Goal: Information Seeking & Learning: Learn about a topic

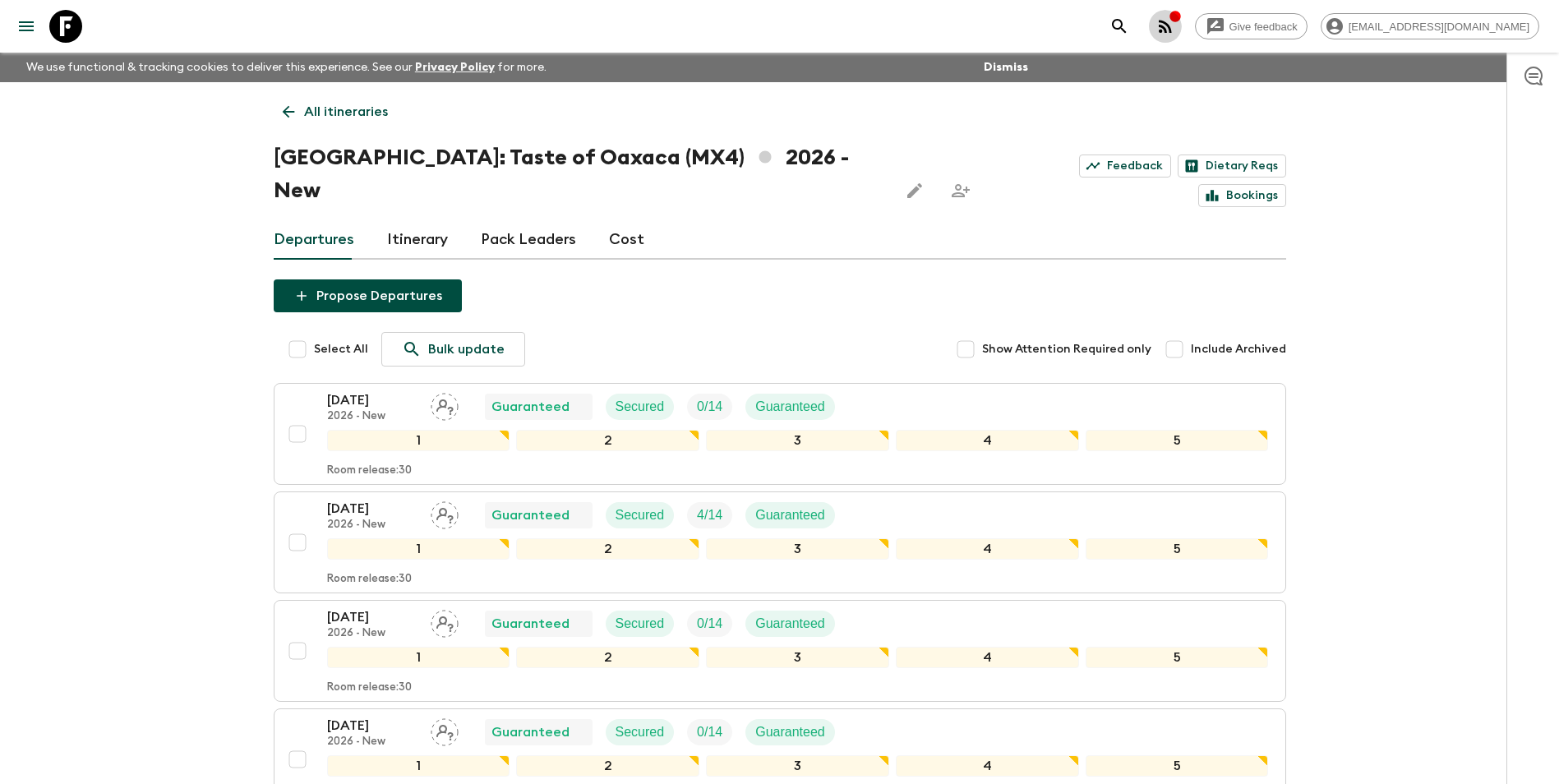
click at [1182, 19] on icon "button" at bounding box center [1175, 16] width 13 height 13
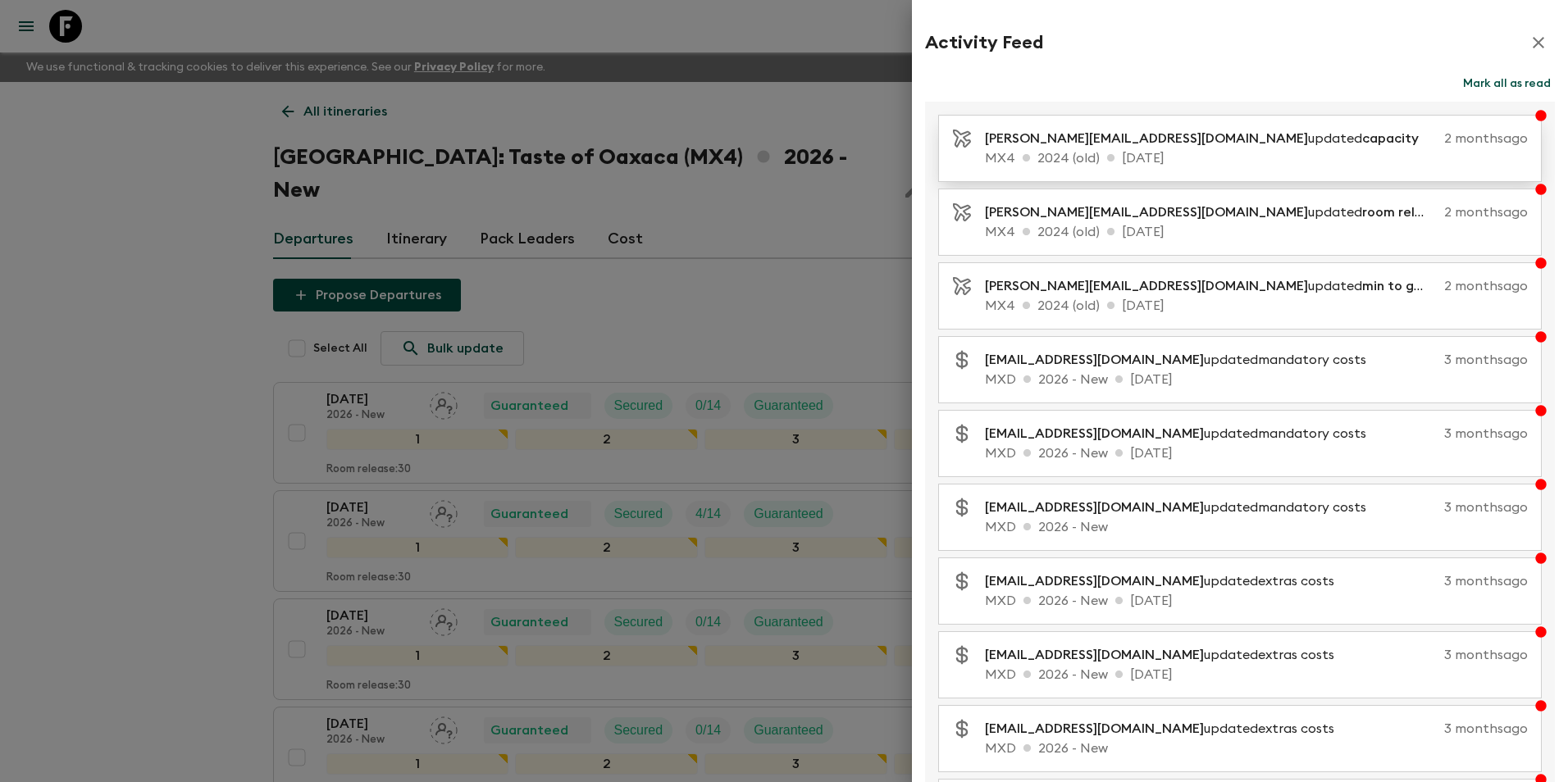
click at [1141, 155] on p "MX4 2024 (old) [DATE]" at bounding box center [1256, 158] width 543 height 19
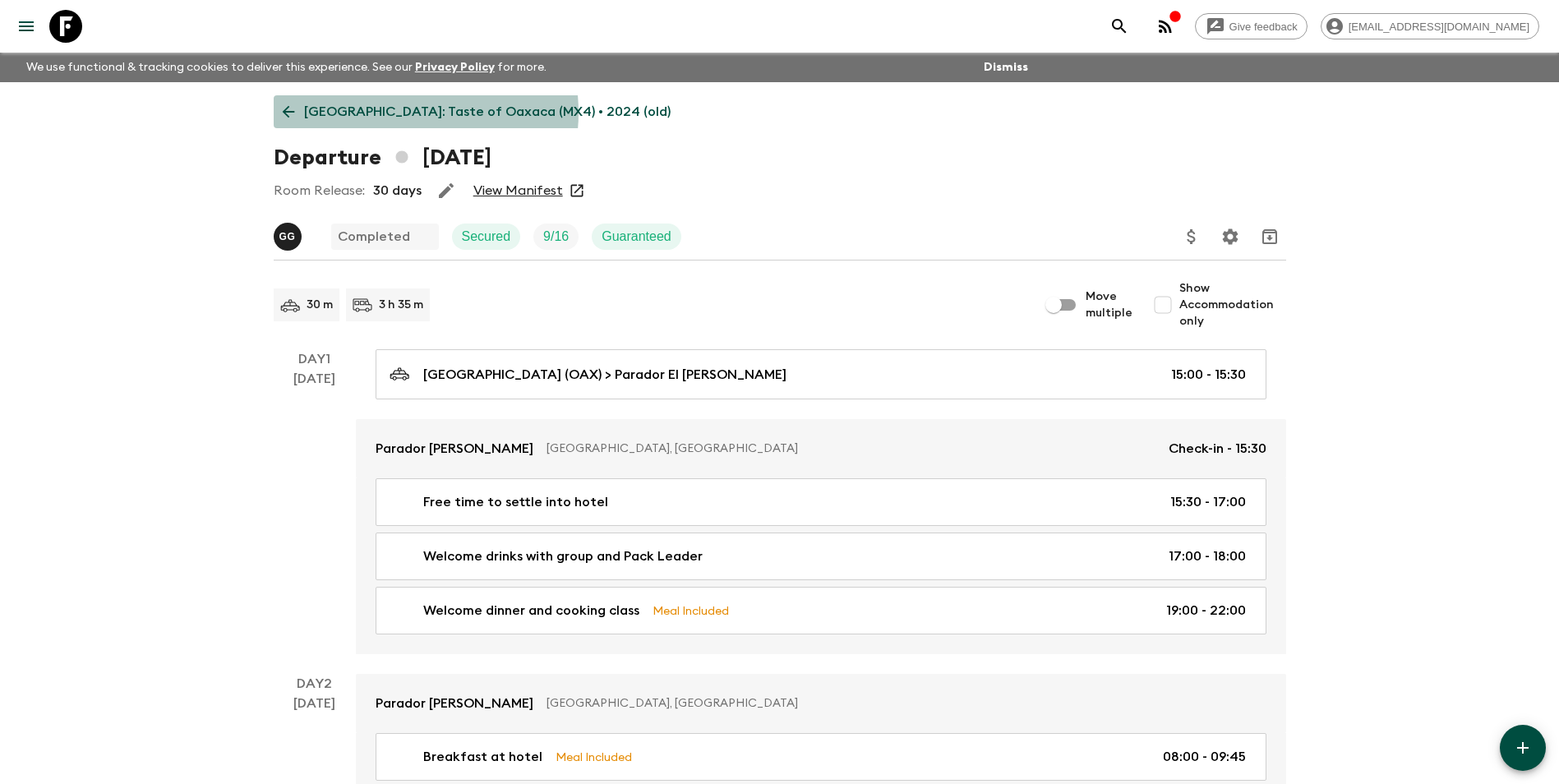
click at [393, 113] on p "[GEOGRAPHIC_DATA]: Taste of Oaxaca (MX4) • 2024 (old)" at bounding box center [488, 111] width 367 height 20
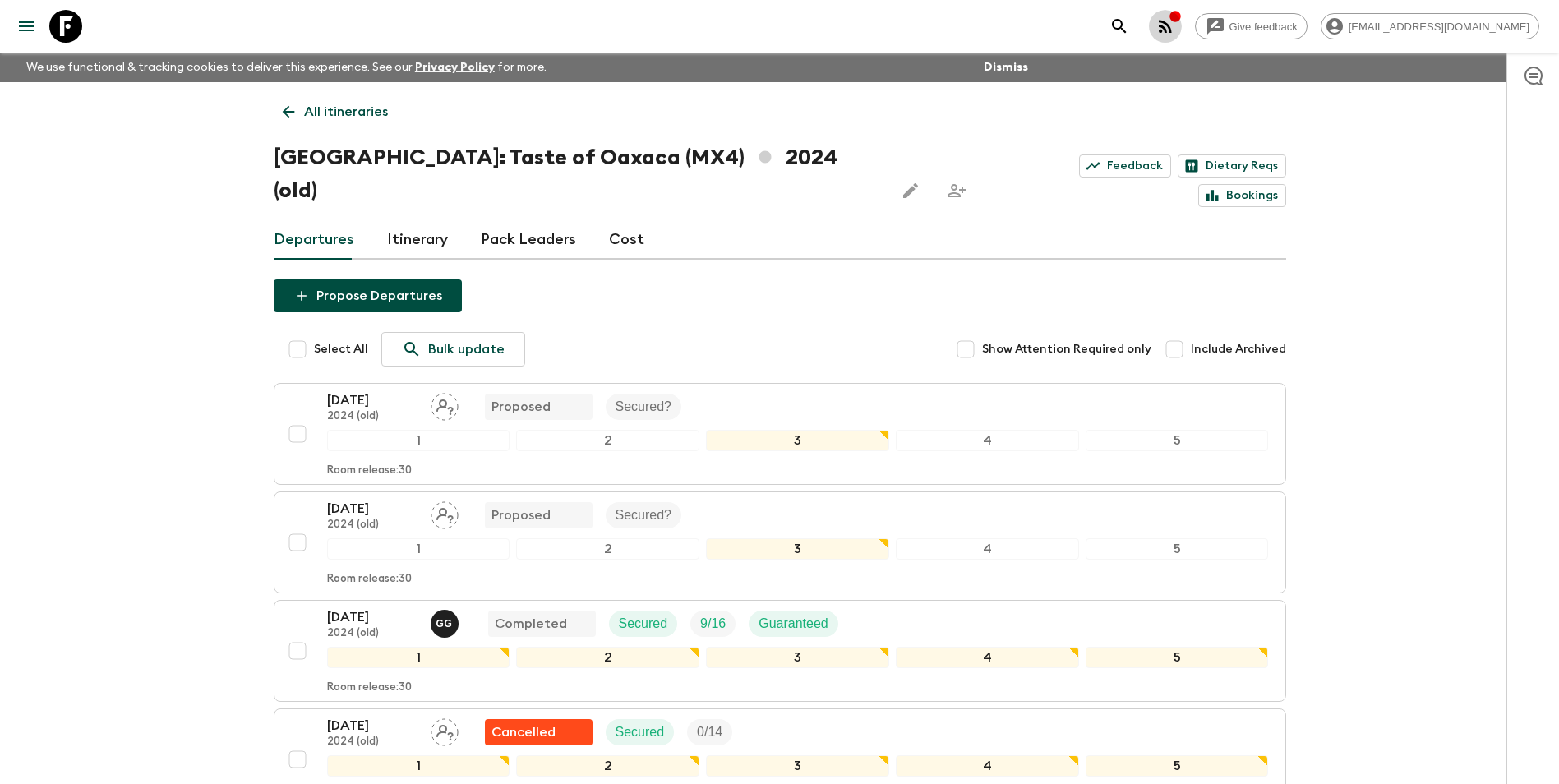
click at [1176, 20] on icon "button" at bounding box center [1165, 25] width 20 height 20
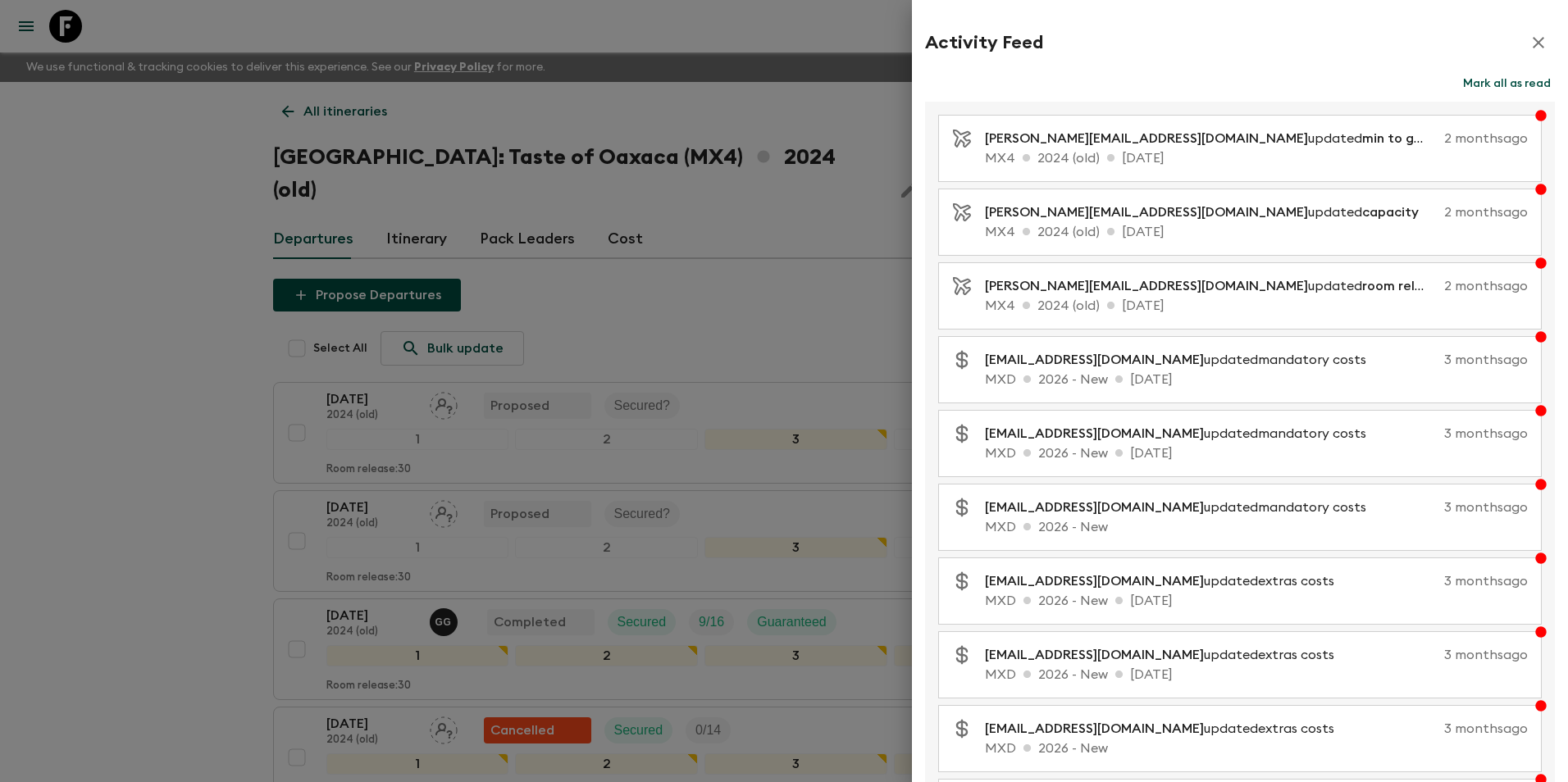
click at [314, 109] on div at bounding box center [784, 391] width 1568 height 782
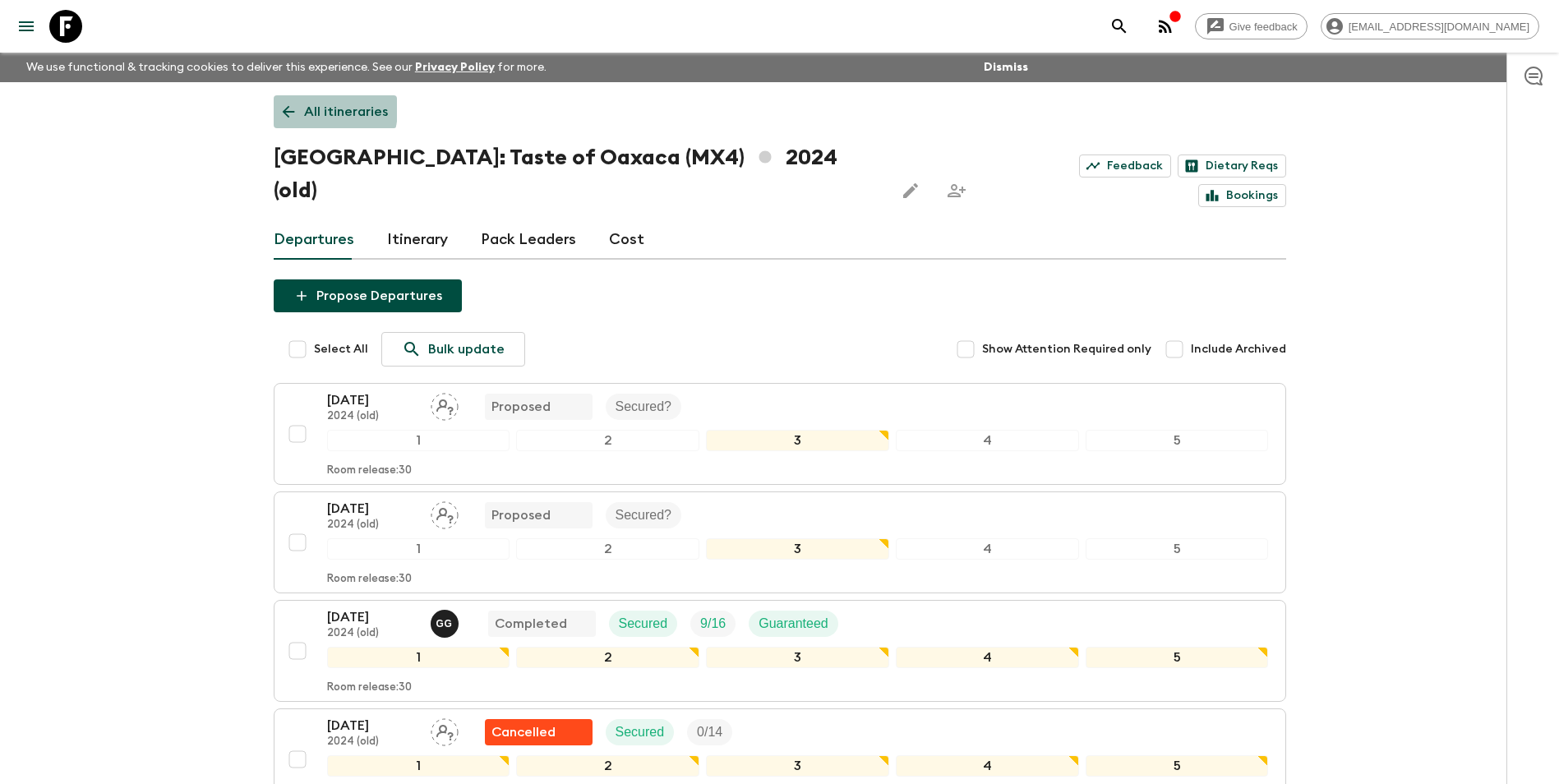
click at [314, 110] on p "All itineraries" at bounding box center [346, 111] width 84 height 20
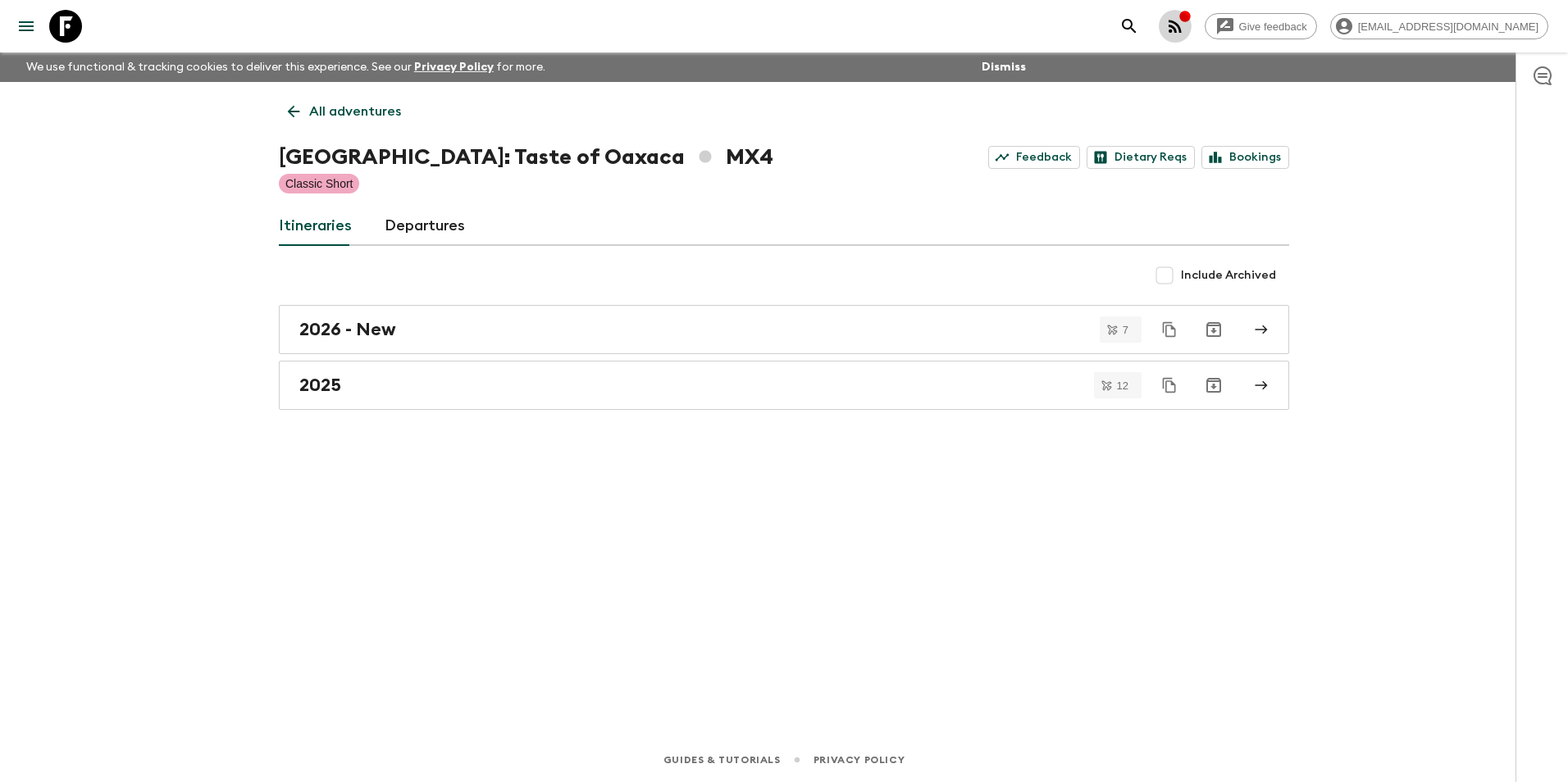
click at [1190, 19] on icon "button" at bounding box center [1184, 16] width 11 height 11
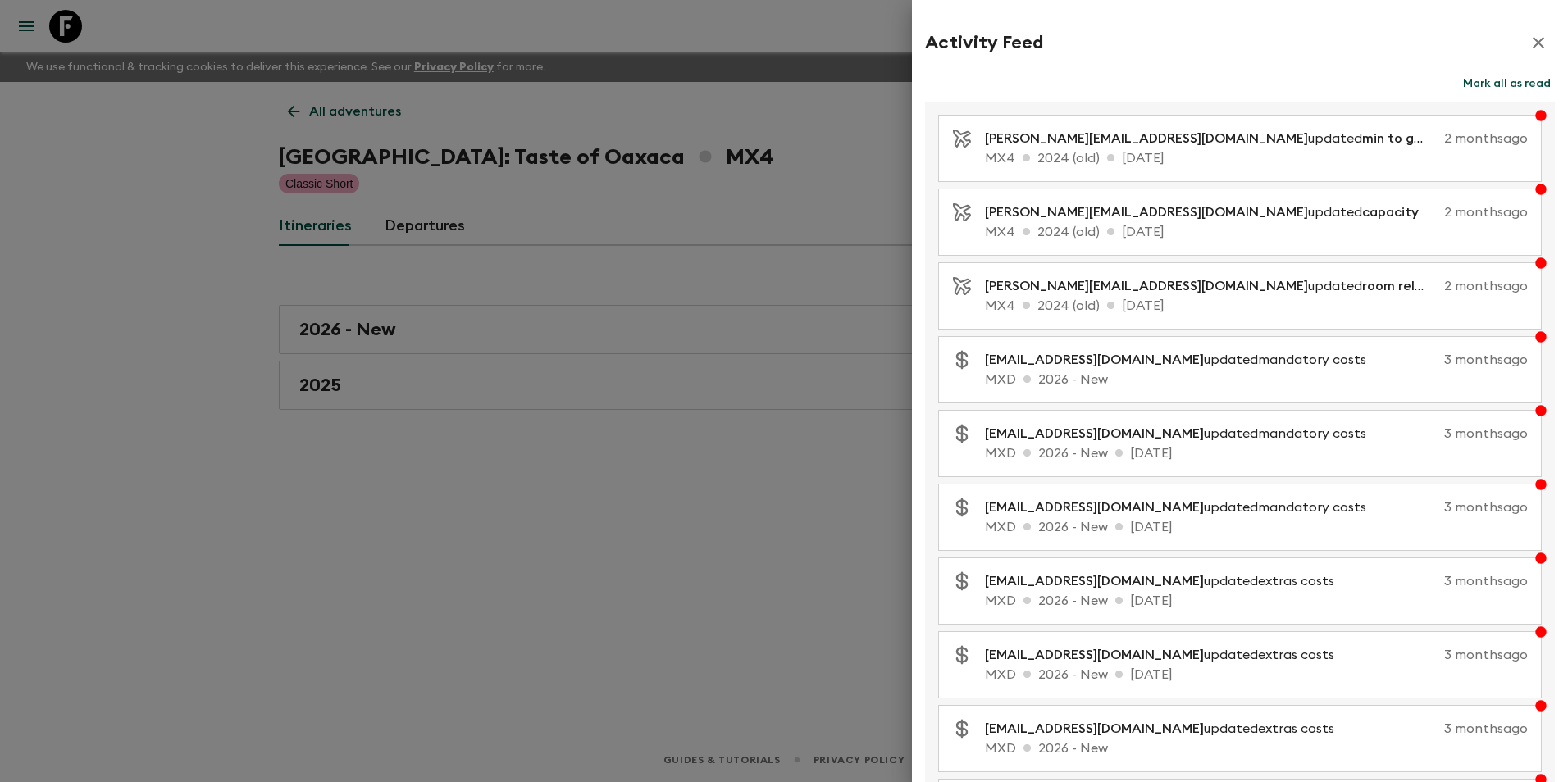
click at [825, 54] on div at bounding box center [784, 391] width 1568 height 782
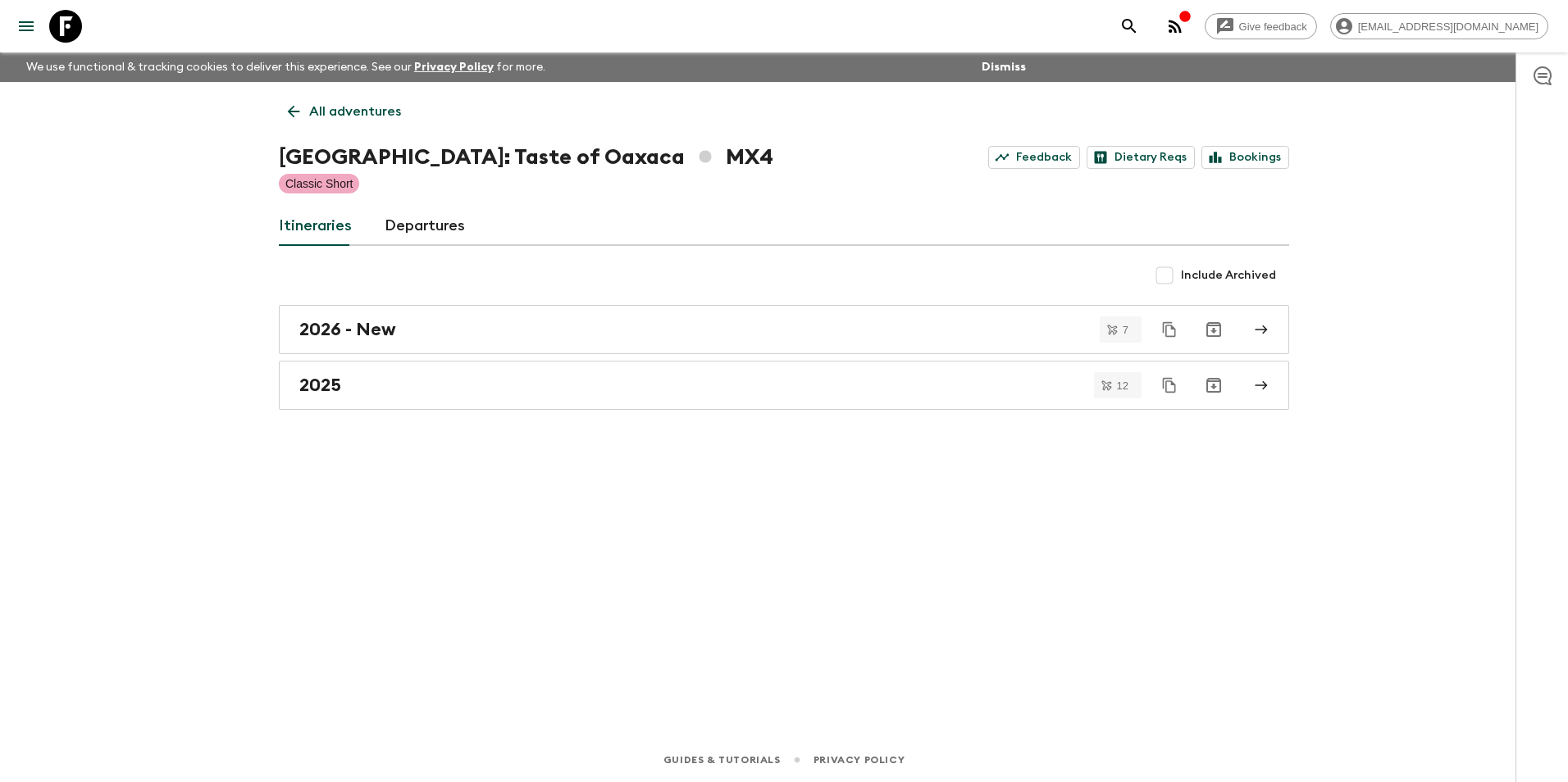
click at [1185, 22] on icon "button" at bounding box center [1175, 25] width 19 height 19
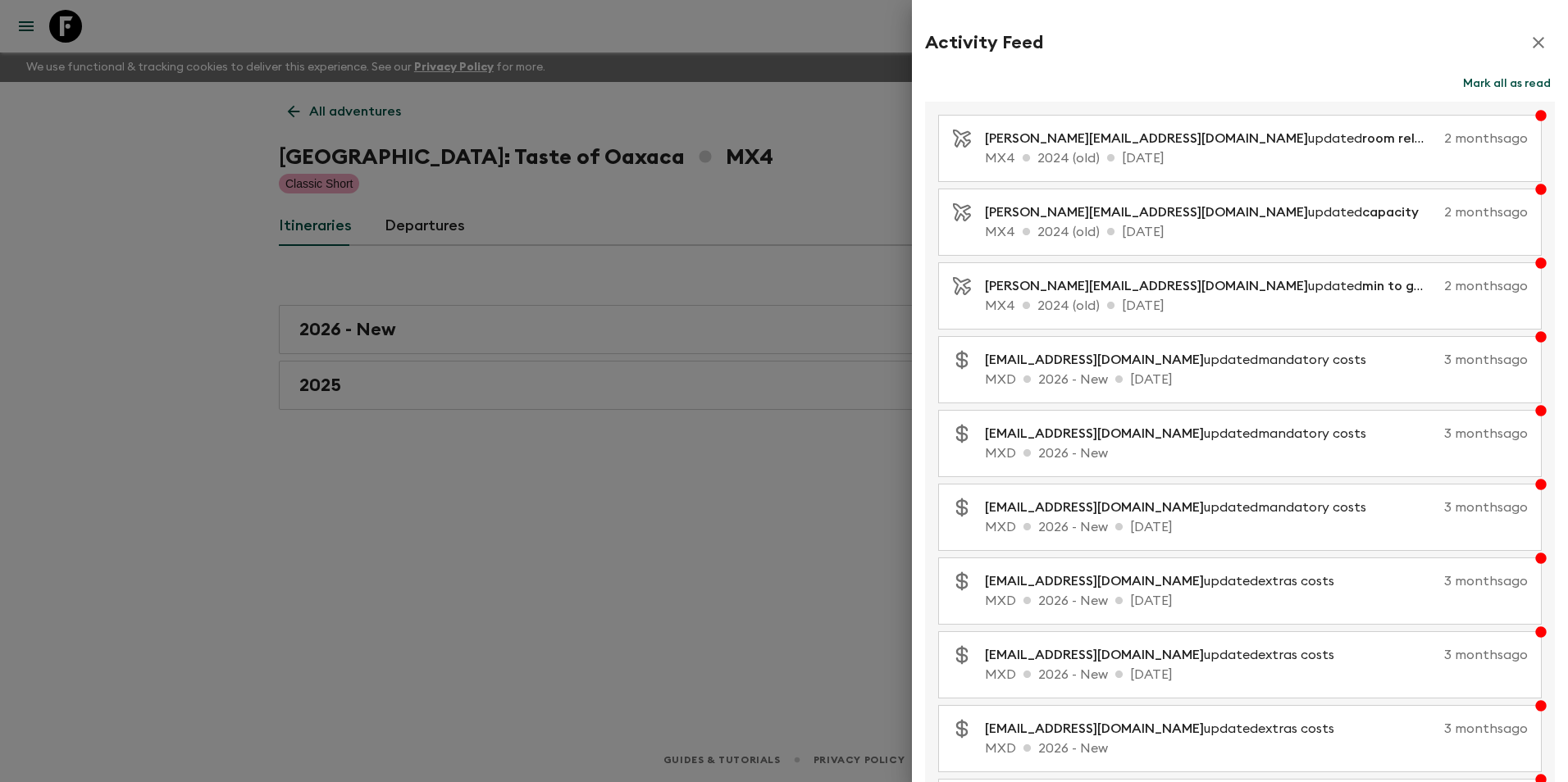
click at [484, 378] on div at bounding box center [784, 391] width 1568 height 782
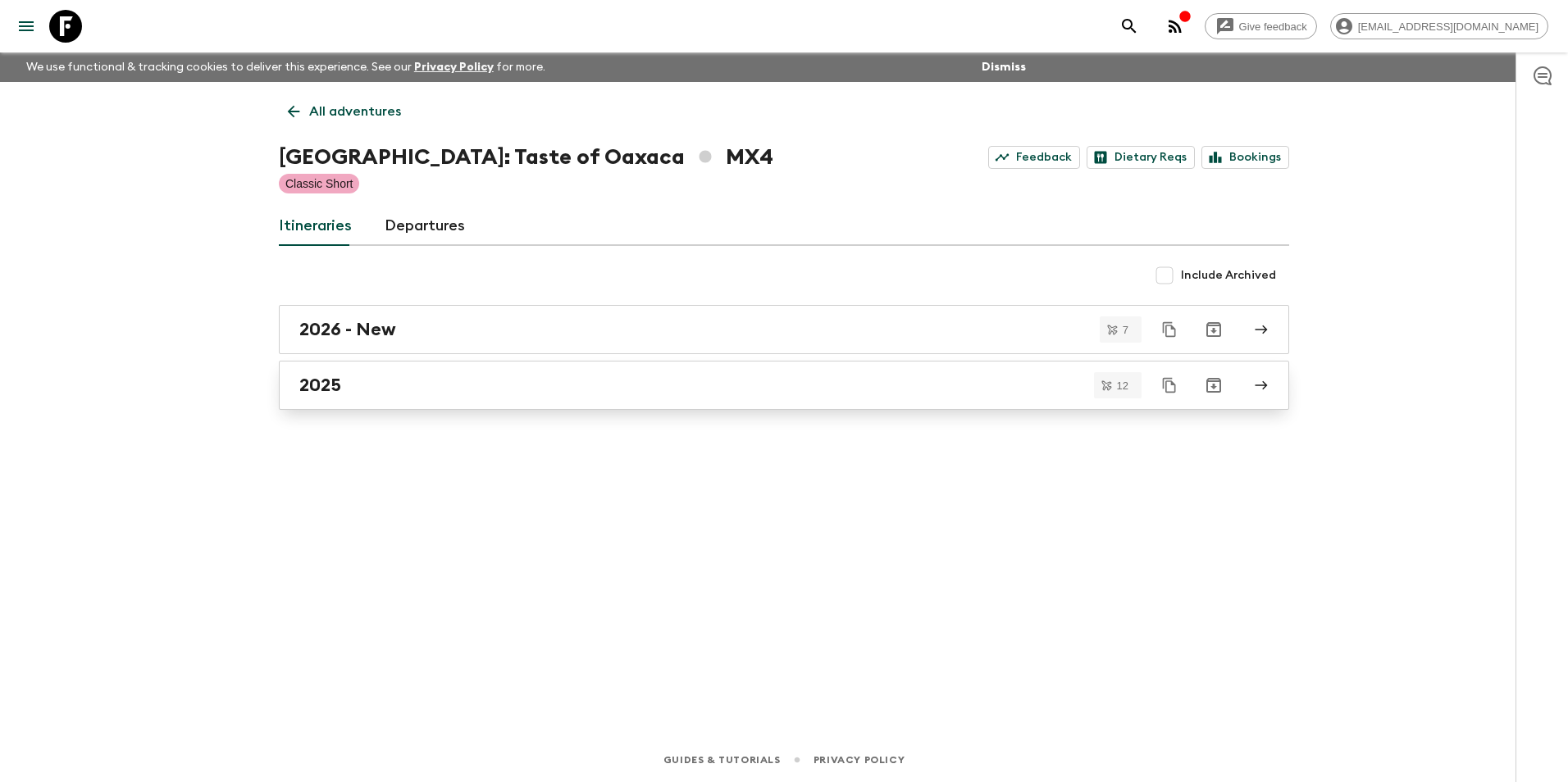
click at [504, 386] on div "2025" at bounding box center [768, 385] width 938 height 21
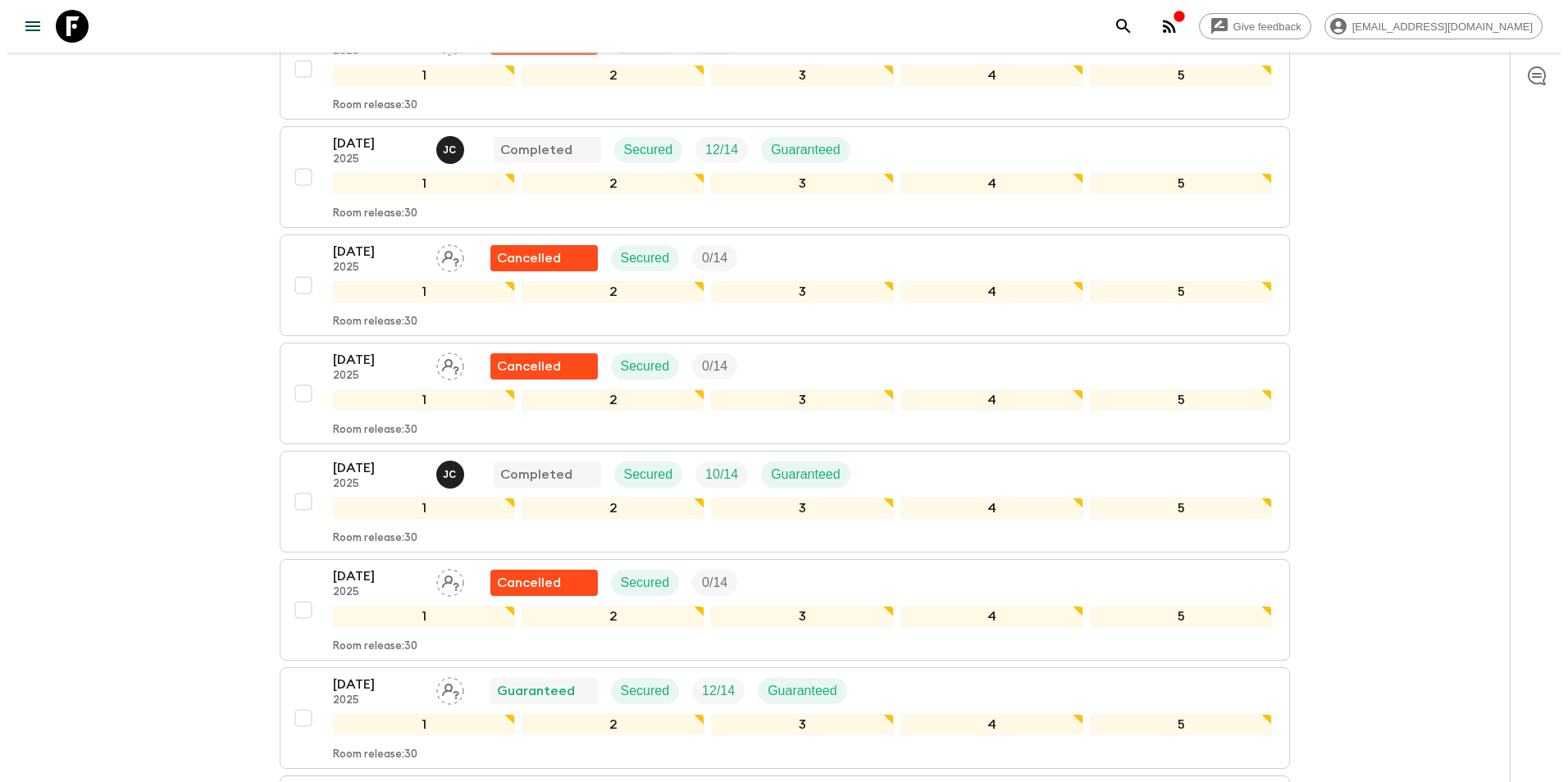
scroll to position [901, 0]
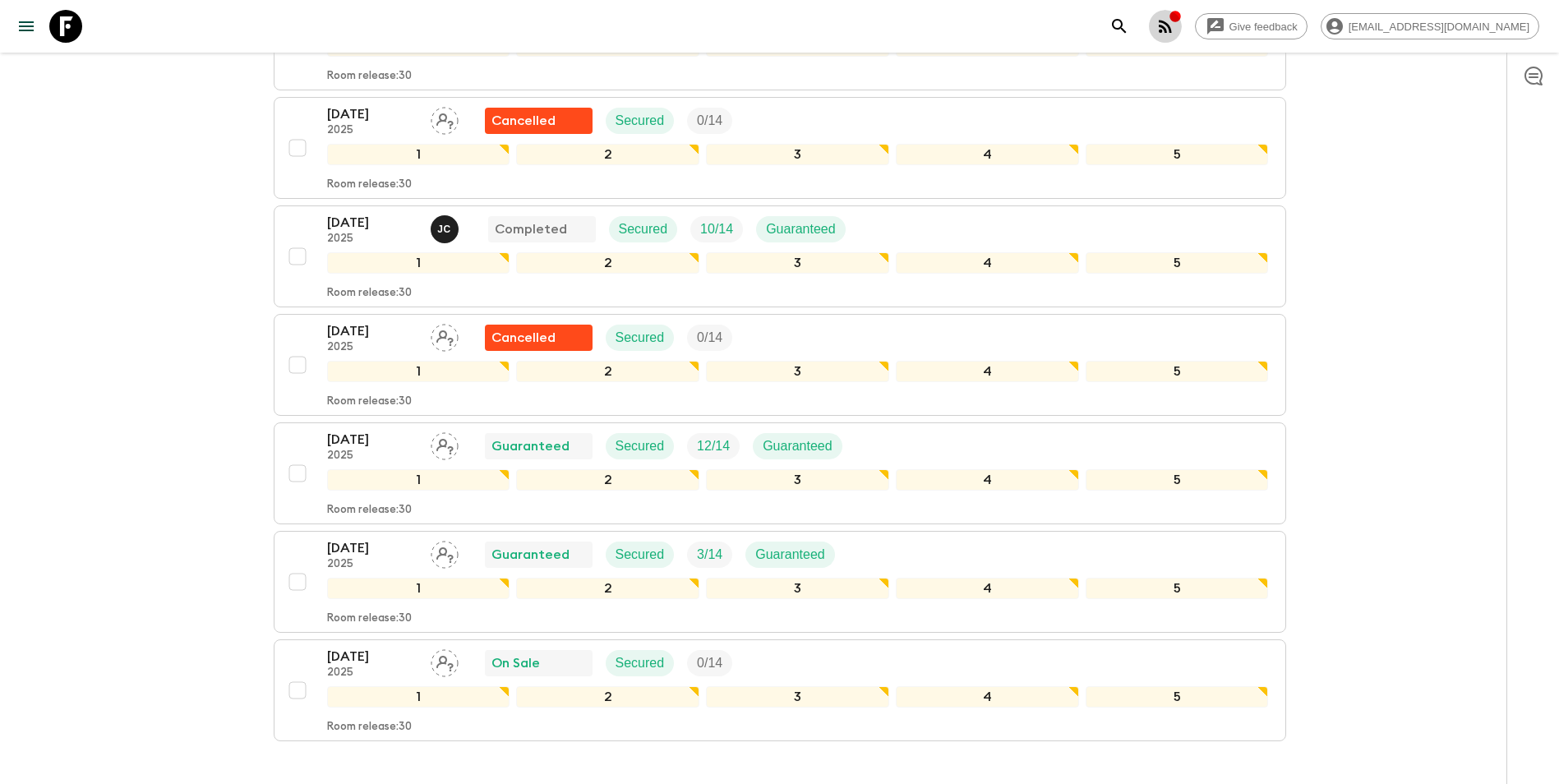
click at [1176, 35] on icon "button" at bounding box center [1165, 25] width 20 height 20
